Goal: Communication & Community: Answer question/provide support

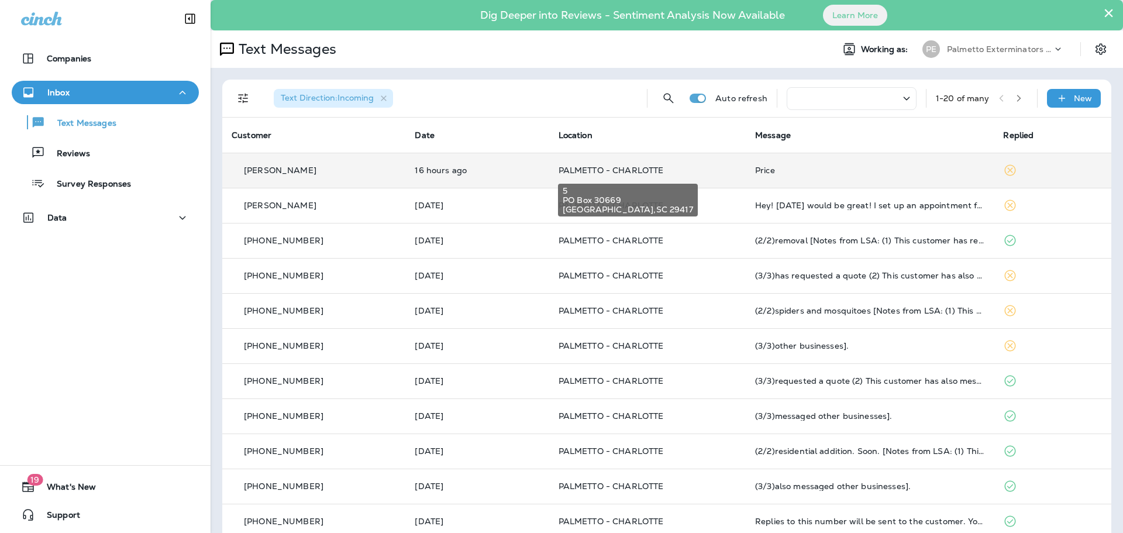
click at [628, 170] on span "PALMETTO - CHARLOTTE" at bounding box center [611, 170] width 105 height 11
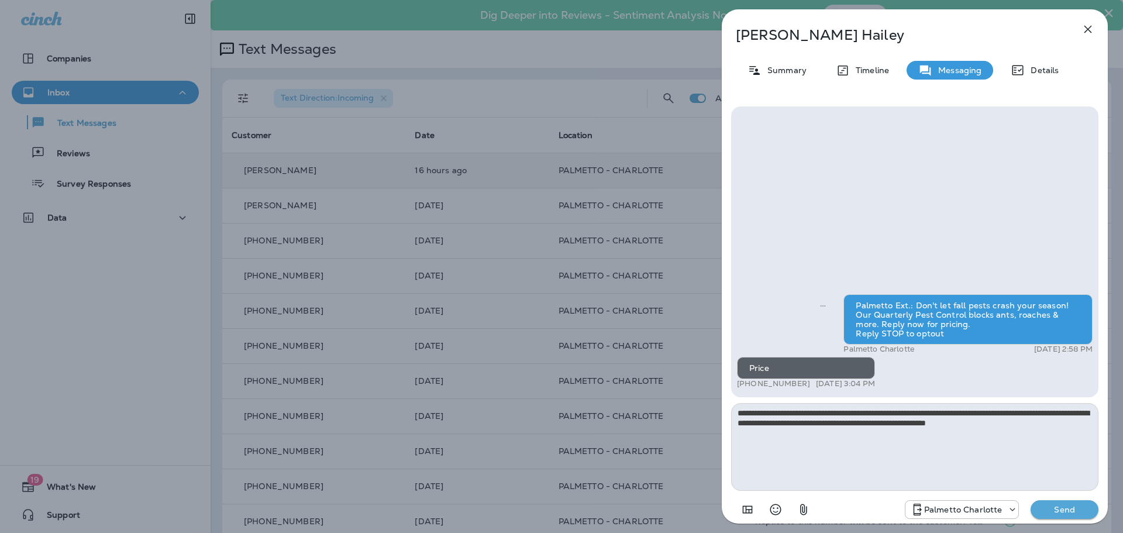
type textarea "**********"
click at [1060, 513] on p "Send" at bounding box center [1064, 509] width 49 height 11
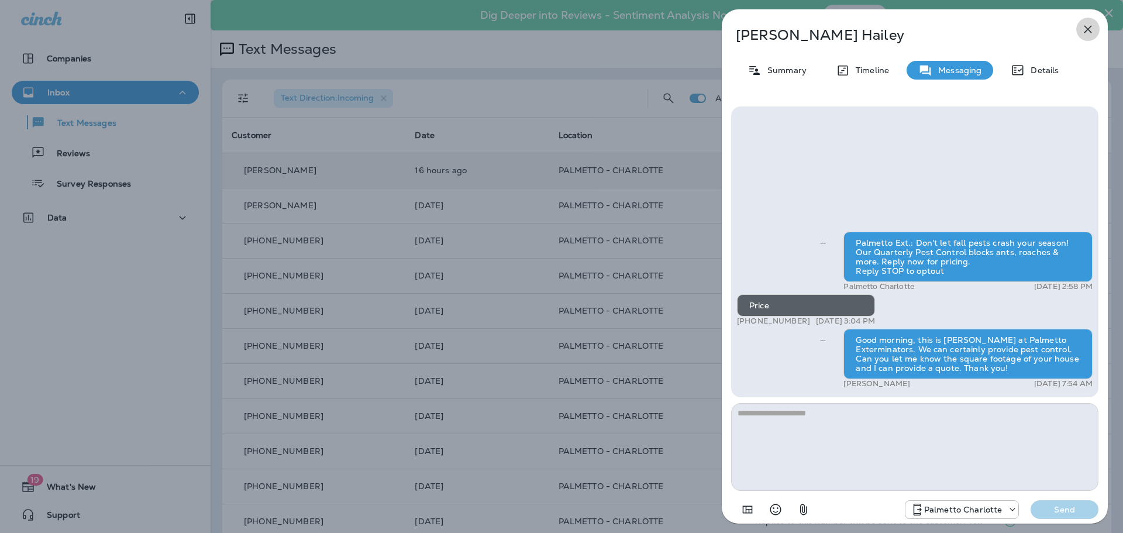
click at [1088, 28] on icon "button" at bounding box center [1089, 30] width 8 height 8
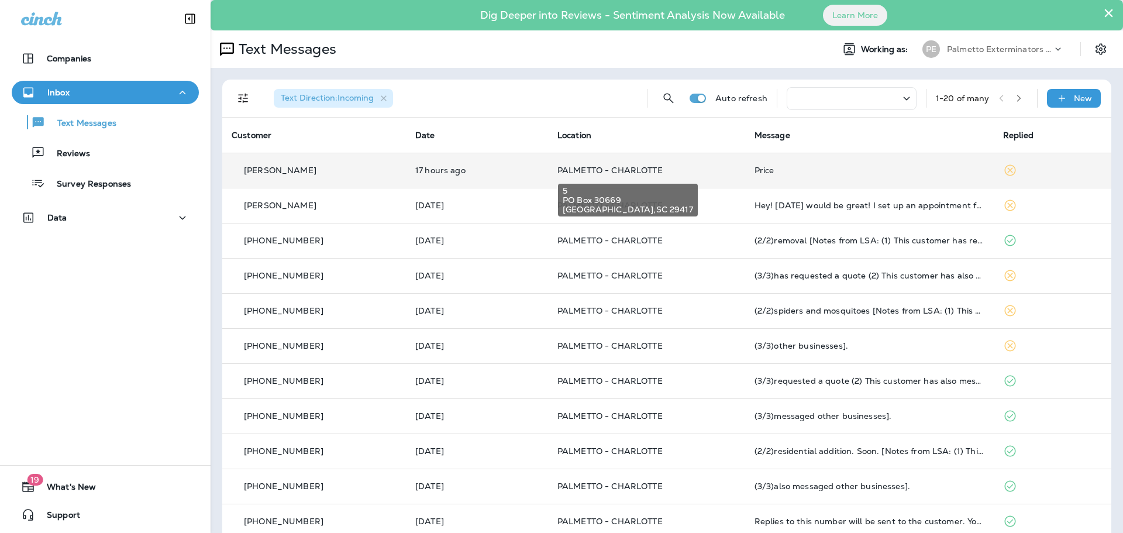
click at [585, 172] on span "PALMETTO - CHARLOTTE" at bounding box center [610, 170] width 105 height 11
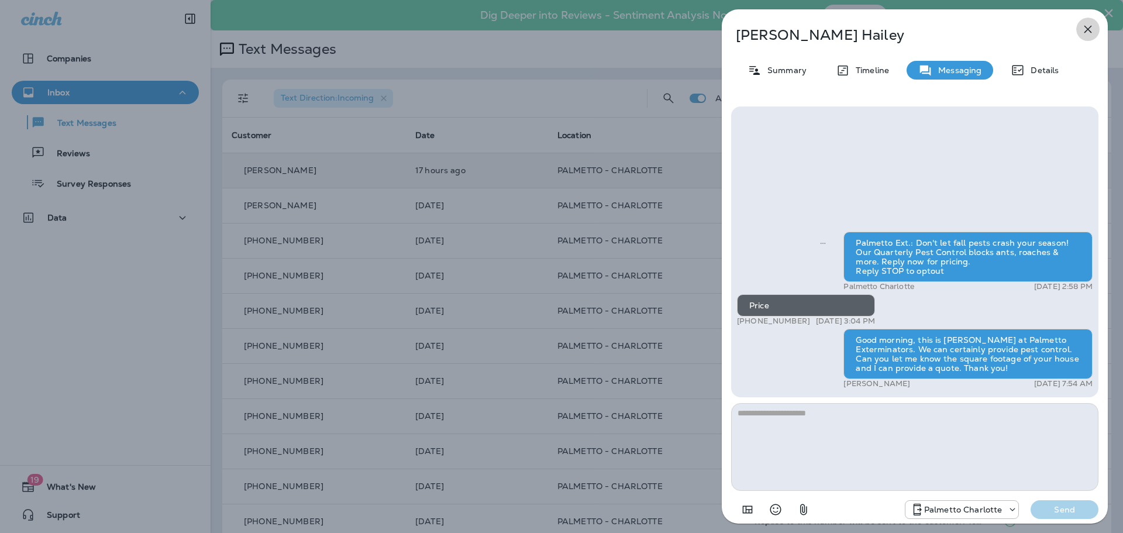
click at [1088, 27] on icon "button" at bounding box center [1088, 29] width 14 height 14
